Goal: Find contact information: Find contact information

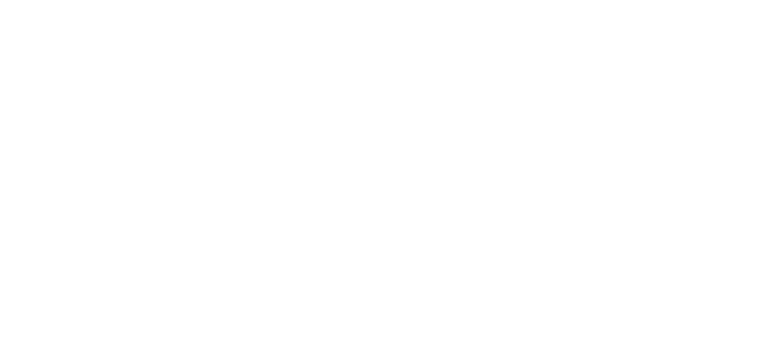
click at [670, 0] on html at bounding box center [381, 0] width 762 height 0
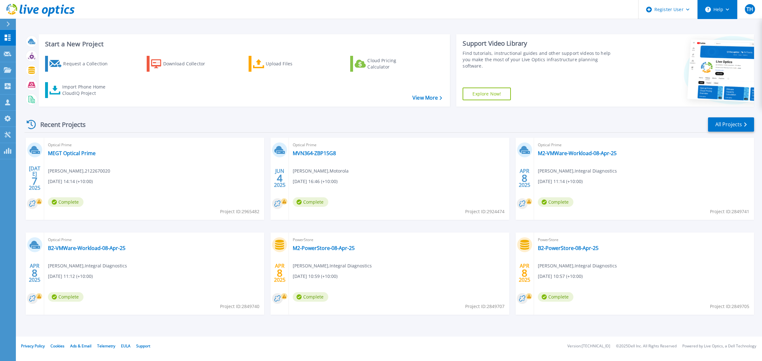
click at [731, 10] on button "Help" at bounding box center [717, 9] width 40 height 19
click at [721, 43] on link "Contact Support" at bounding box center [733, 43] width 71 height 16
click at [726, 42] on link "Contact Support" at bounding box center [733, 43] width 71 height 16
click at [728, 40] on link "Contact Support" at bounding box center [733, 43] width 71 height 16
